Goal: Task Accomplishment & Management: Manage account settings

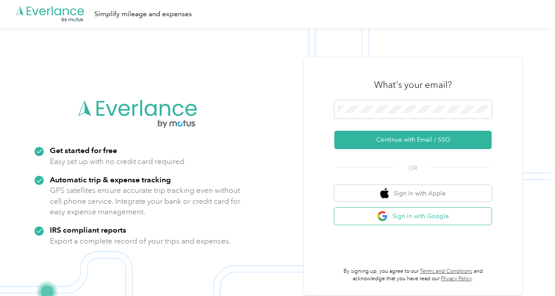
click at [373, 214] on button "Sign in with Google" at bounding box center [413, 216] width 157 height 17
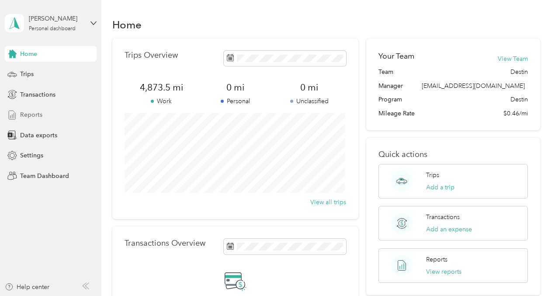
click at [25, 114] on span "Reports" at bounding box center [31, 114] width 22 height 9
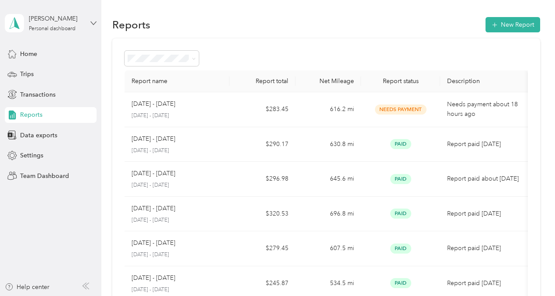
click at [93, 22] on icon at bounding box center [94, 23] width 6 height 6
click at [43, 72] on div "Team dashboard" at bounding box center [36, 71] width 47 height 9
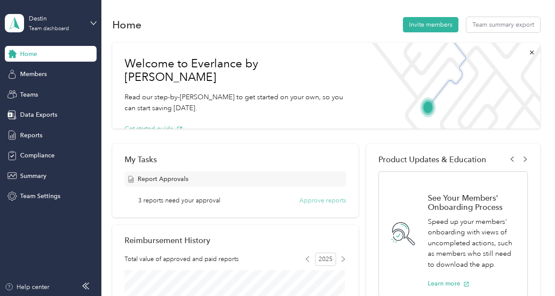
click at [321, 199] on button "Approve reports" at bounding box center [323, 200] width 47 height 9
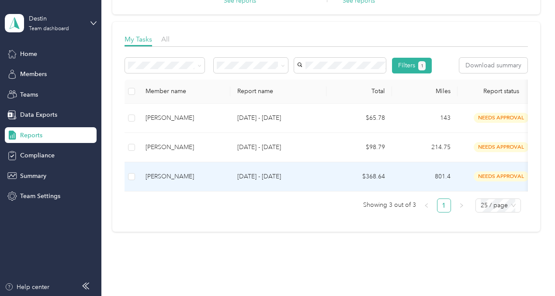
scroll to position [122, 0]
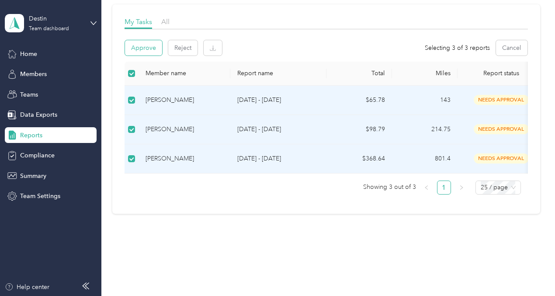
click at [144, 49] on button "Approve" at bounding box center [143, 47] width 37 height 15
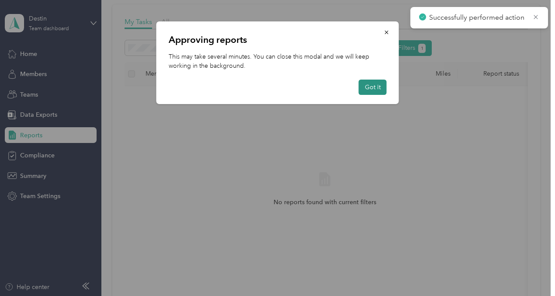
click at [376, 85] on button "Got it" at bounding box center [373, 87] width 28 height 15
